Goal: Participate in discussion: Engage in conversation with other users on a specific topic

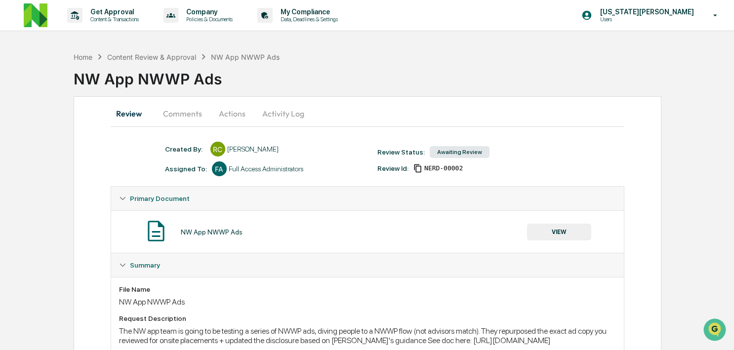
click at [185, 113] on button "Comments" at bounding box center [182, 114] width 55 height 24
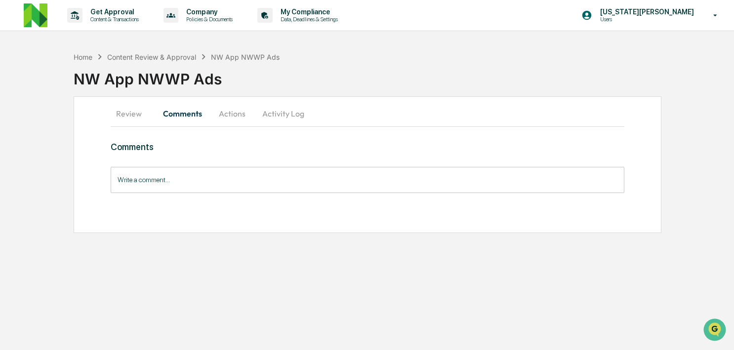
click at [289, 115] on button "Activity Log" at bounding box center [283, 114] width 58 height 24
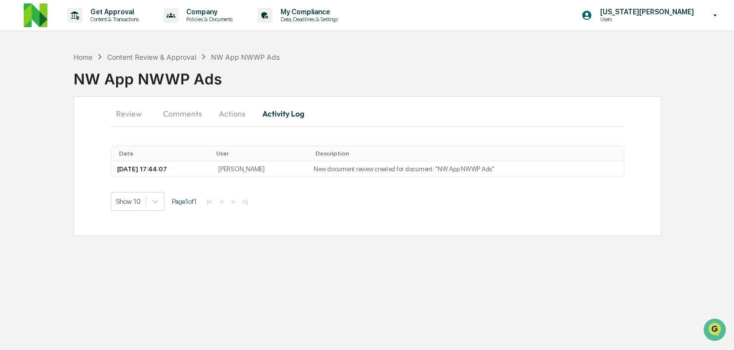
click at [235, 115] on button "Actions" at bounding box center [232, 114] width 44 height 24
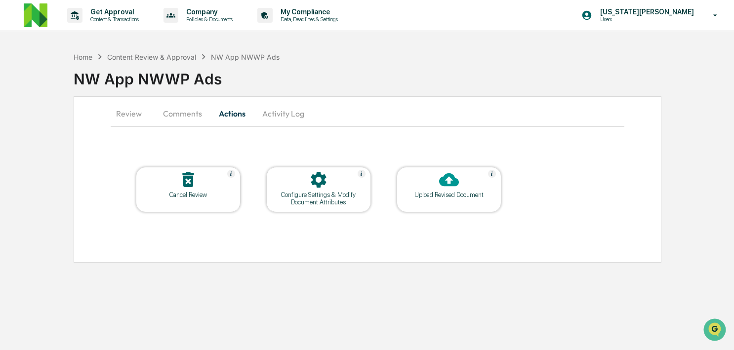
click at [154, 105] on button "Review" at bounding box center [133, 114] width 44 height 24
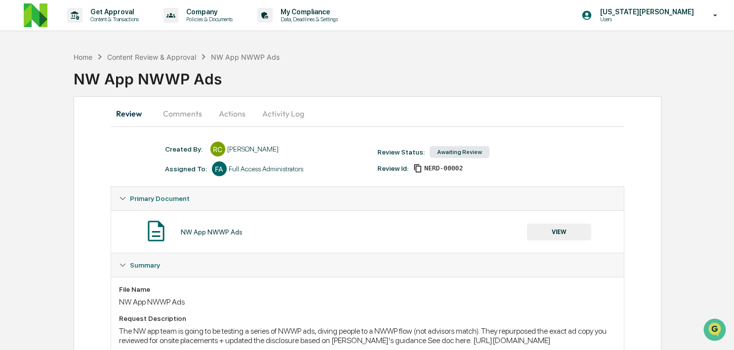
click at [122, 114] on button "Review" at bounding box center [133, 114] width 44 height 24
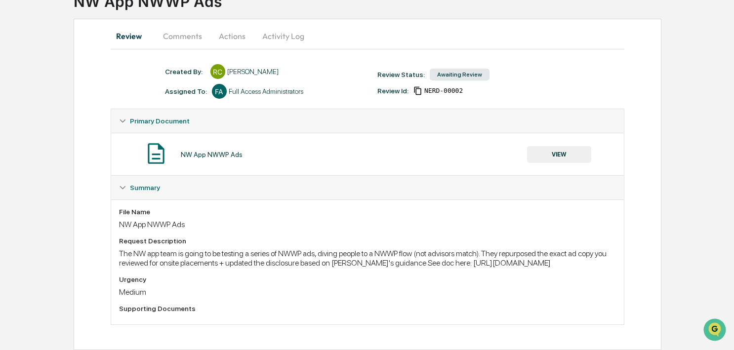
scroll to position [88, 0]
click at [185, 24] on button "Comments" at bounding box center [182, 36] width 55 height 24
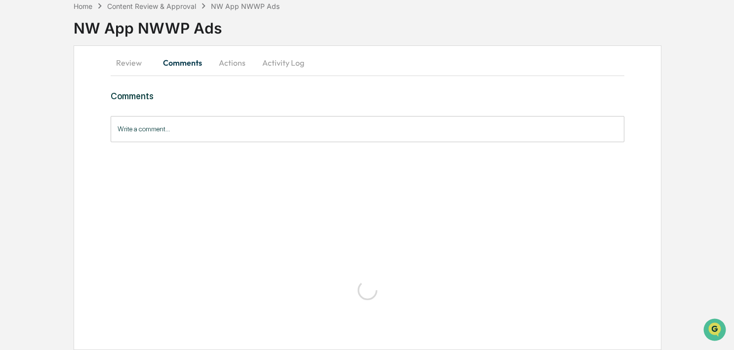
scroll to position [51, 0]
click at [234, 136] on input "Write a comment..." at bounding box center [367, 129] width 513 height 26
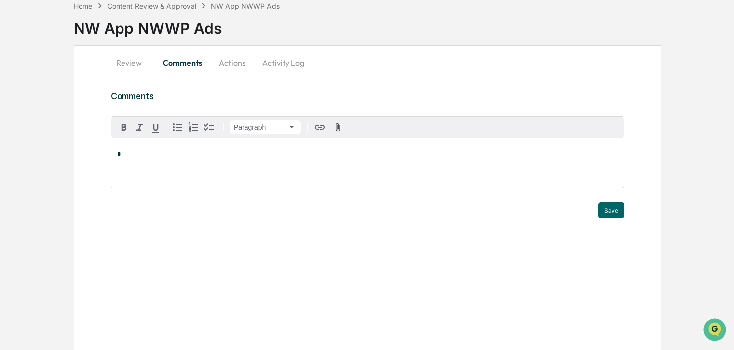
scroll to position [0, 0]
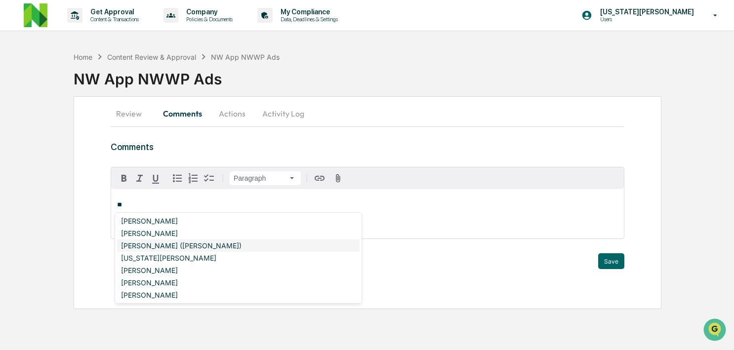
click at [165, 245] on div "[PERSON_NAME] ([PERSON_NAME])" at bounding box center [238, 245] width 242 height 12
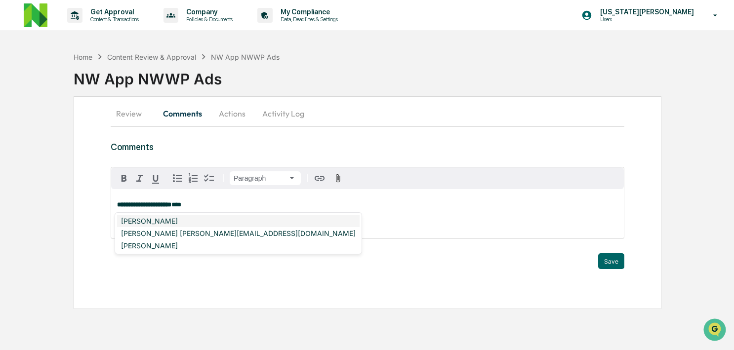
click at [167, 226] on div "[PERSON_NAME]" at bounding box center [238, 221] width 242 height 12
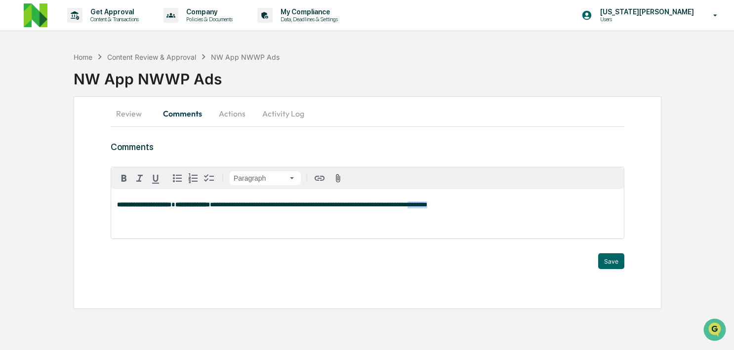
click at [427, 207] on span "**********" at bounding box center [318, 204] width 217 height 6
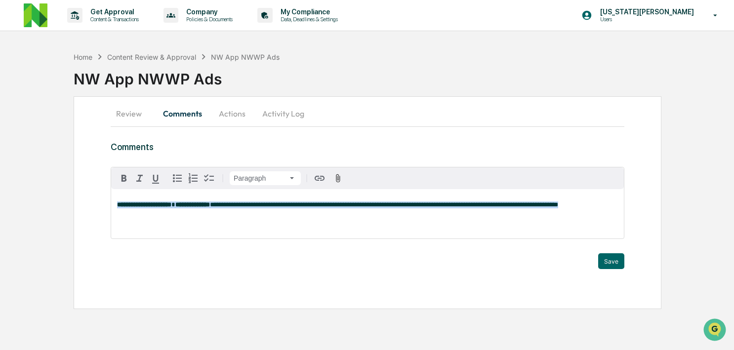
drag, startPoint x: 464, startPoint y: 213, endPoint x: 452, endPoint y: 165, distance: 49.5
click at [452, 165] on div "**********" at bounding box center [367, 205] width 513 height 127
click at [613, 262] on button "Save" at bounding box center [611, 261] width 26 height 16
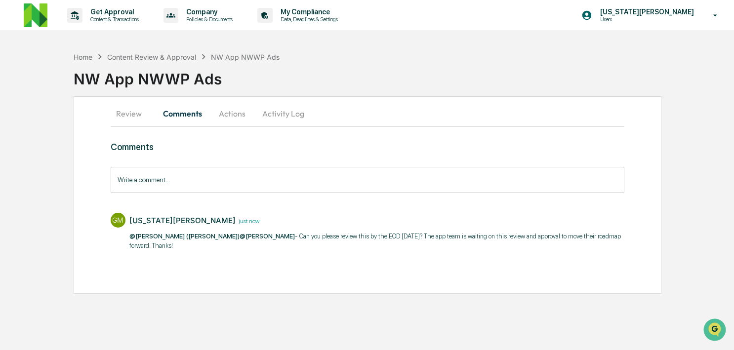
click at [126, 112] on button "Review" at bounding box center [133, 114] width 44 height 24
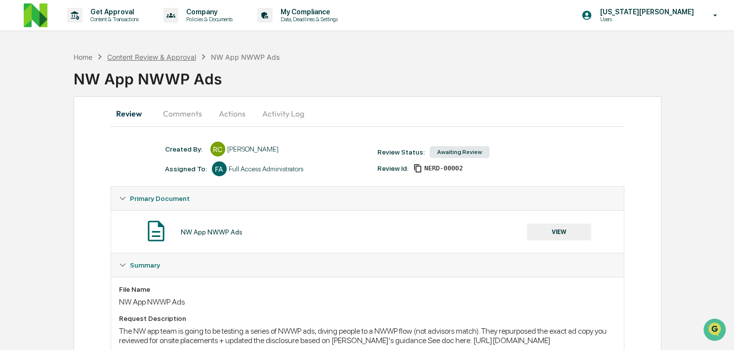
click at [130, 56] on div "Content Review & Approval" at bounding box center [151, 57] width 89 height 8
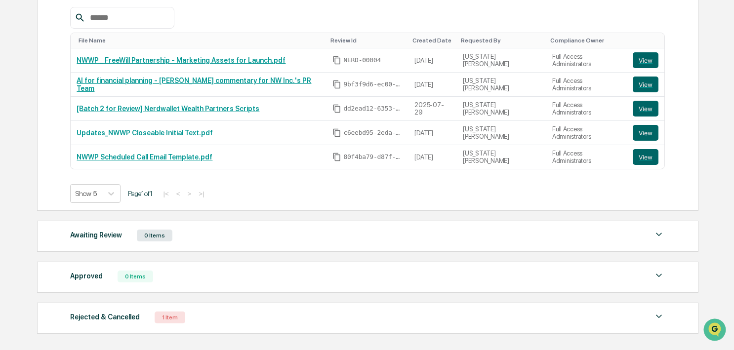
scroll to position [203, 0]
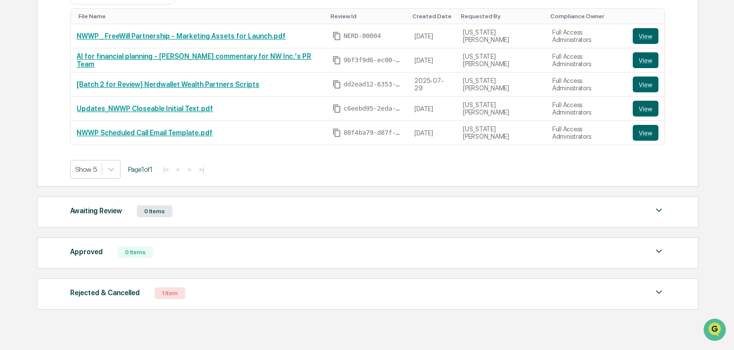
click at [385, 204] on div "Awaiting Review 0 Items No data to display Show 5 Page 1 of 0 |< < > >|" at bounding box center [367, 211] width 661 height 31
click at [374, 222] on div "Awaiting Review 0 Items No data to display Show 5 Page 1 of 0 |< < > >|" at bounding box center [367, 211] width 661 height 31
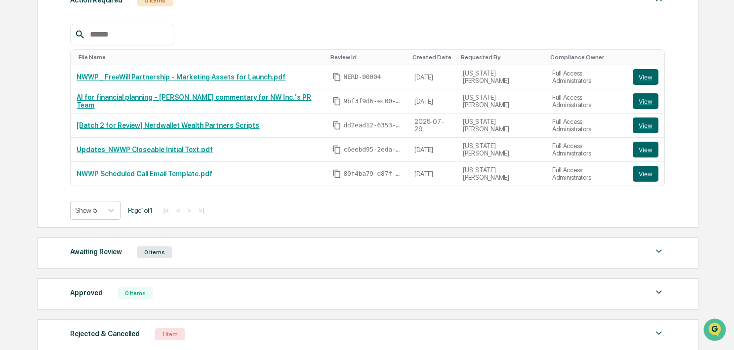
scroll to position [160, 0]
